Goal: Task Accomplishment & Management: Manage account settings

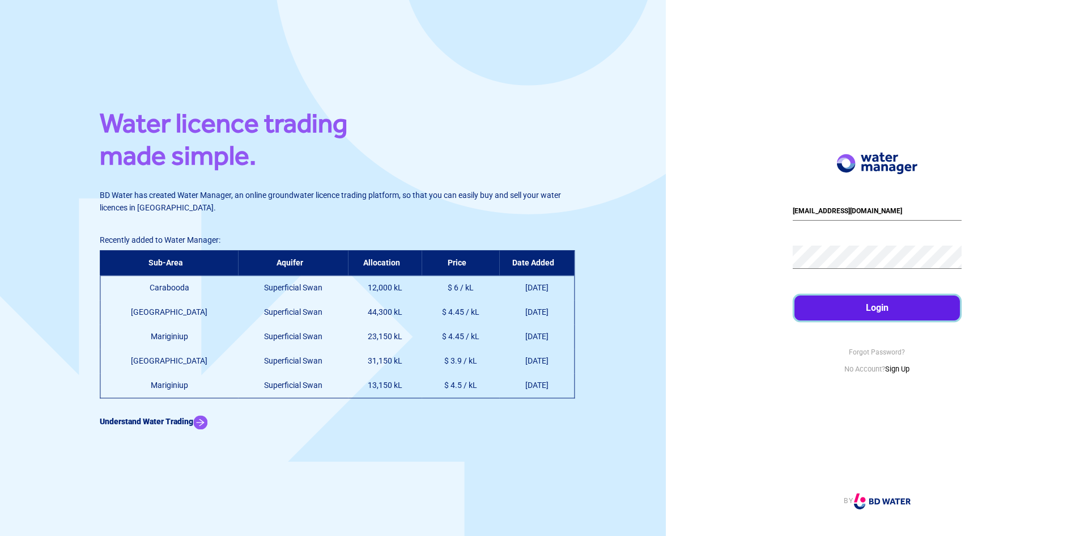
click at [919, 315] on button "Login" at bounding box center [878, 307] width 166 height 25
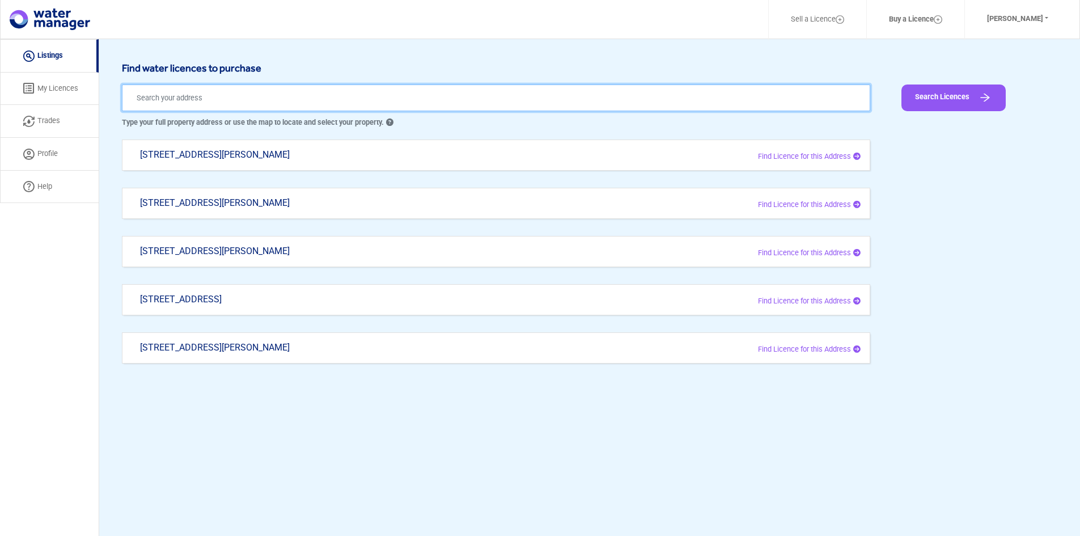
click at [156, 92] on input "text" at bounding box center [496, 97] width 748 height 27
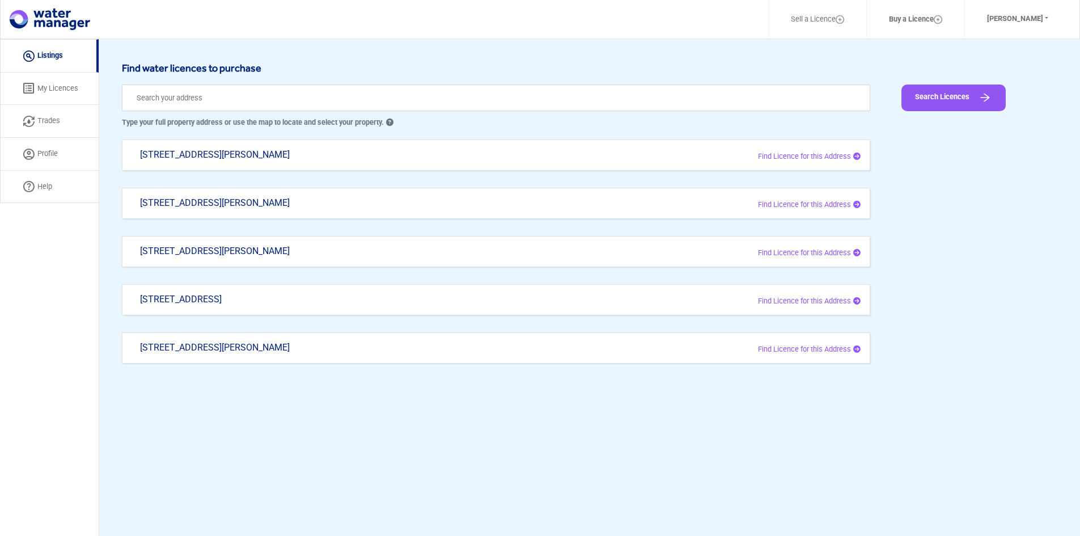
drag, startPoint x: 870, startPoint y: 151, endPoint x: 514, endPoint y: 118, distance: 357.4
click at [514, 118] on p "Type your full property address or use the map to locate and select your proper…" at bounding box center [496, 122] width 748 height 11
click at [52, 19] on img at bounding box center [50, 20] width 80 height 22
click at [834, 26] on li "Sell a Licence" at bounding box center [817, 19] width 98 height 41
click at [71, 33] on nav "Sell a Licence Buy a Licence [PERSON_NAME] Profile Log Out Listing My Licences …" at bounding box center [540, 19] width 1080 height 40
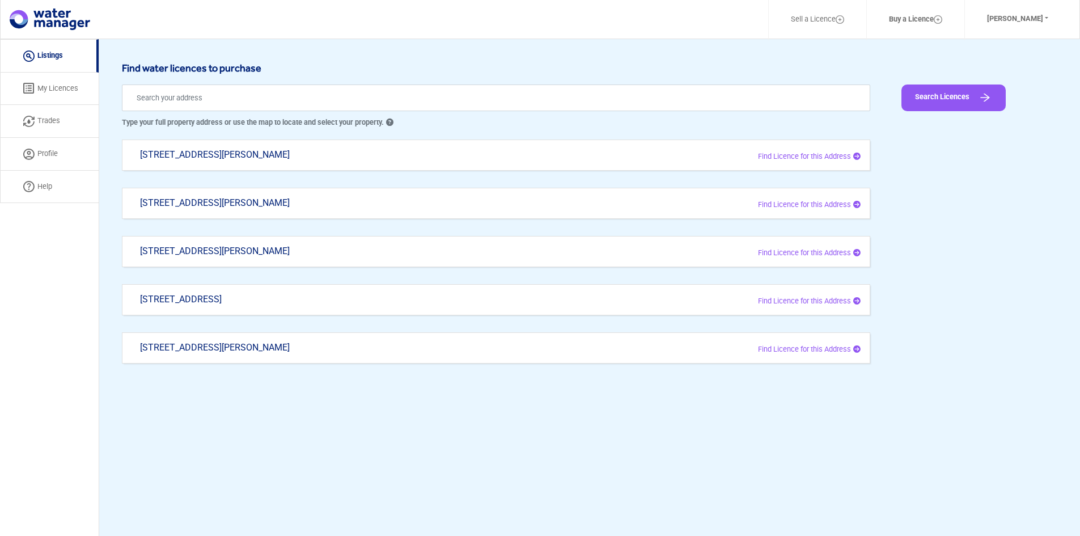
click at [71, 33] on nav "Sell a Licence Buy a Licence [PERSON_NAME] Profile Log Out Listing My Licences …" at bounding box center [540, 19] width 1080 height 40
click at [57, 12] on img at bounding box center [50, 20] width 80 height 22
click at [58, 51] on link "Listings" at bounding box center [49, 55] width 99 height 33
click at [36, 8] on link at bounding box center [50, 19] width 80 height 27
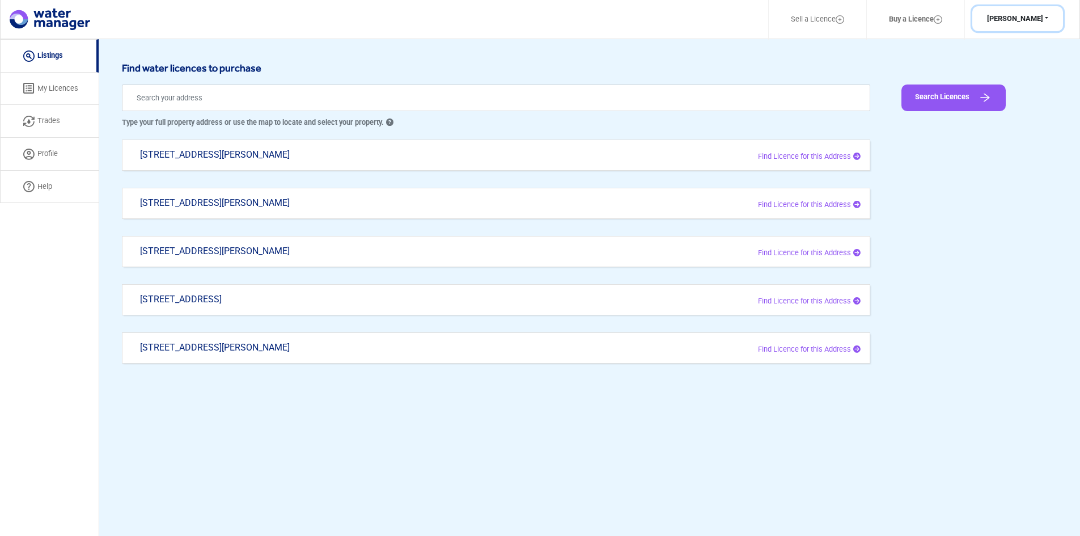
click at [1032, 28] on button "[PERSON_NAME]" at bounding box center [1017, 19] width 91 height 26
click at [1029, 63] on button "Log Out" at bounding box center [1016, 63] width 90 height 16
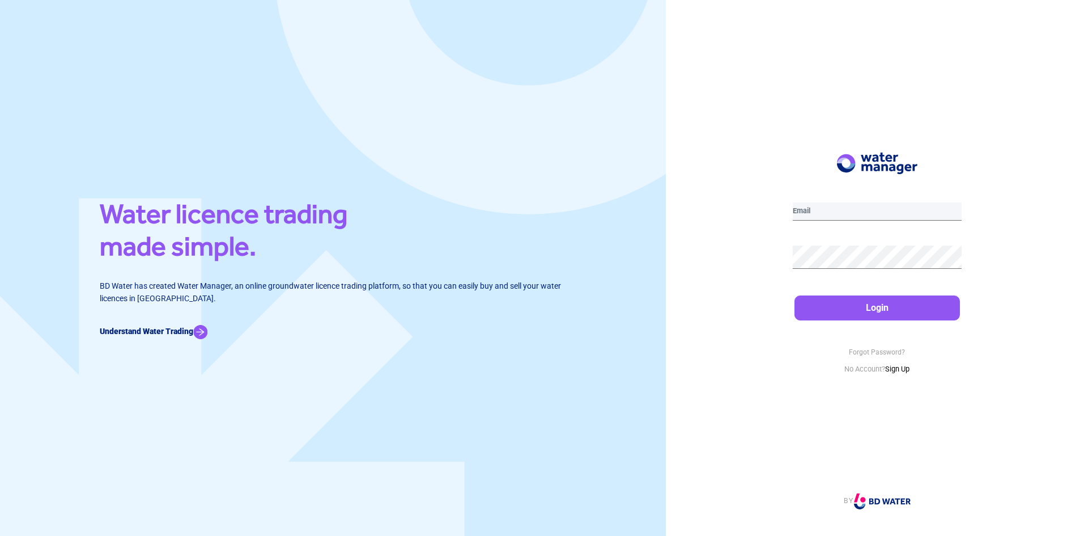
type input "[EMAIL_ADDRESS][DOMAIN_NAME]"
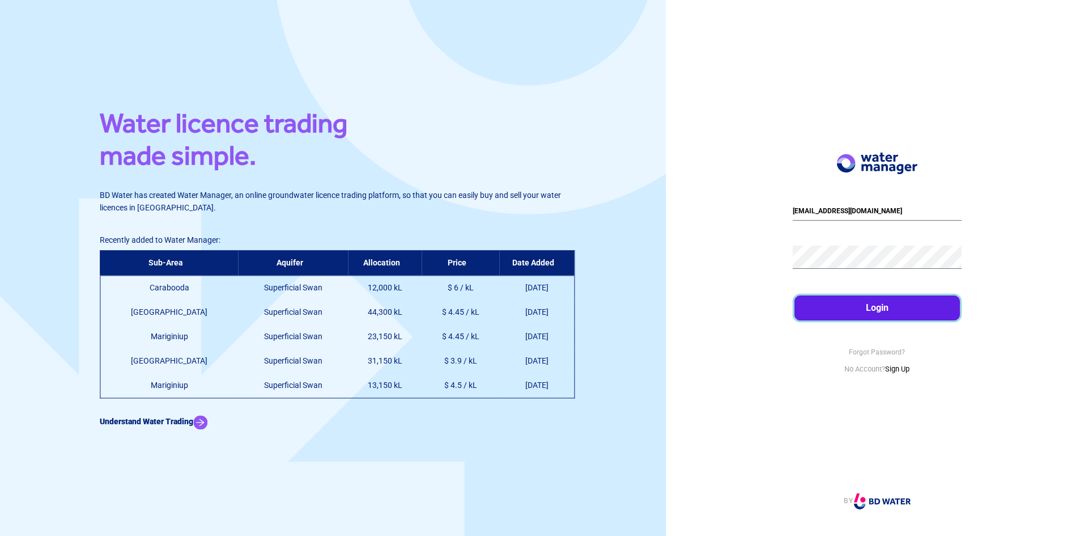
click at [877, 303] on button "Login" at bounding box center [878, 307] width 166 height 25
